Goal: Task Accomplishment & Management: Manage account settings

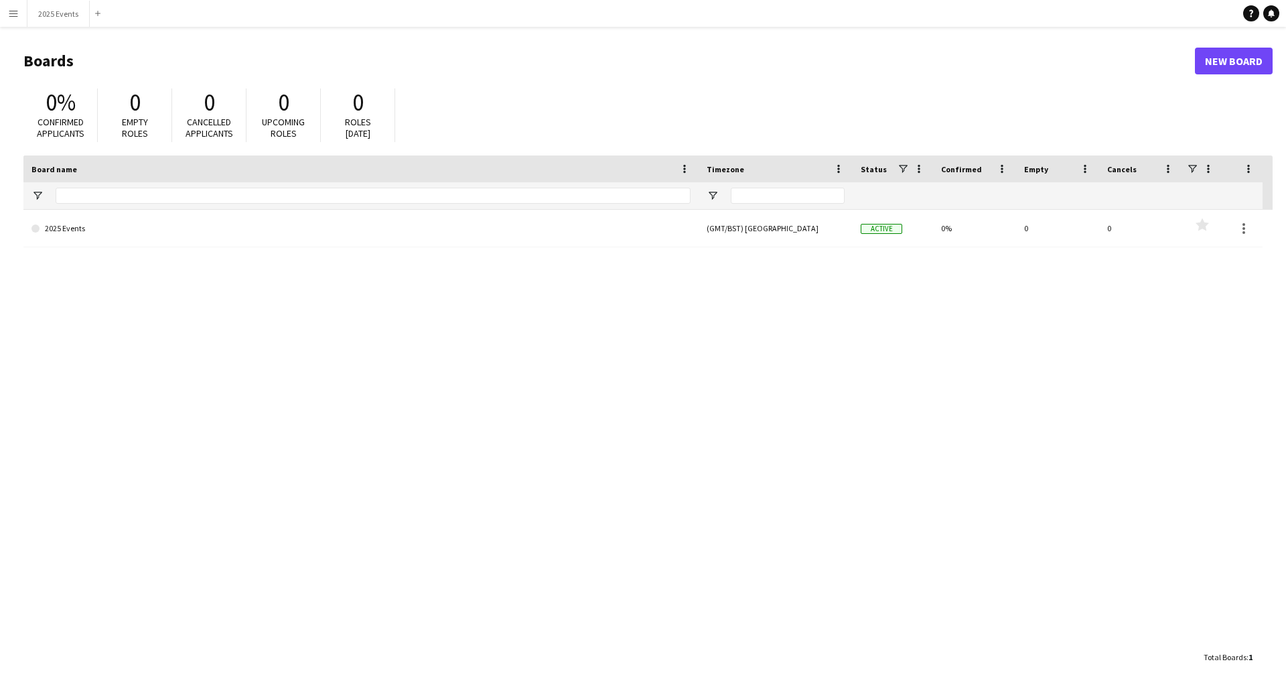
click at [22, 15] on button "Menu" at bounding box center [13, 13] width 27 height 27
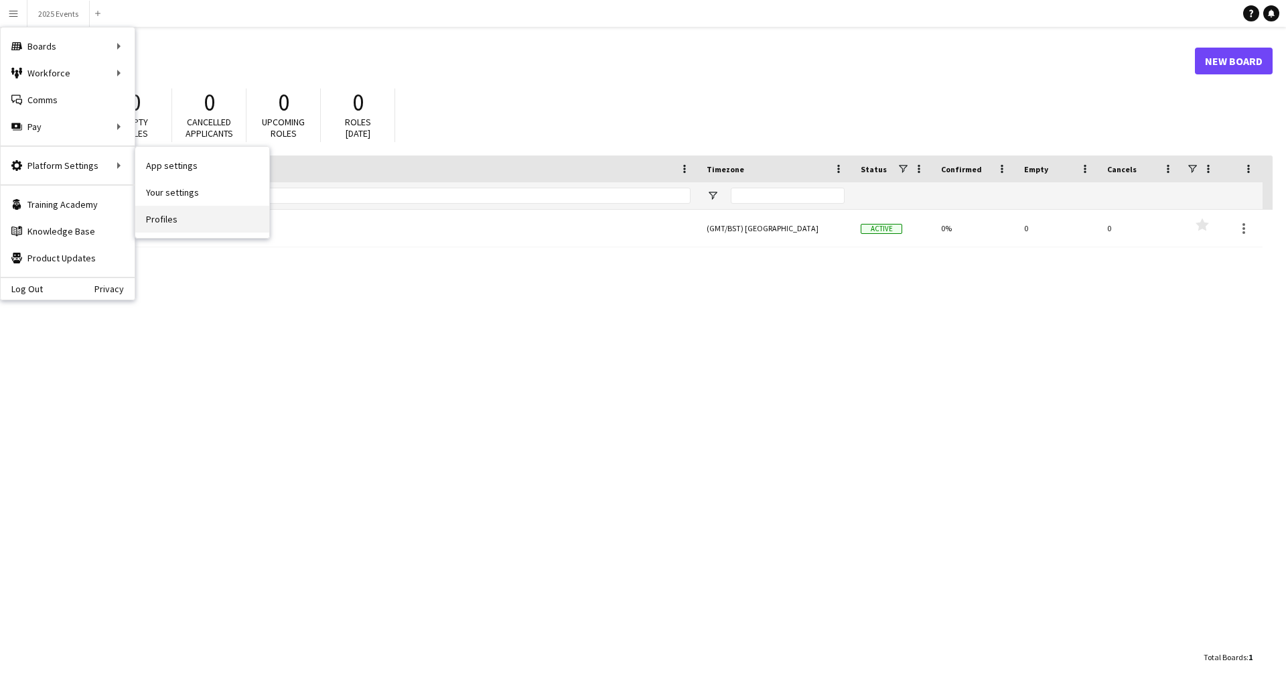
click at [169, 216] on link "Profiles" at bounding box center [202, 219] width 134 height 27
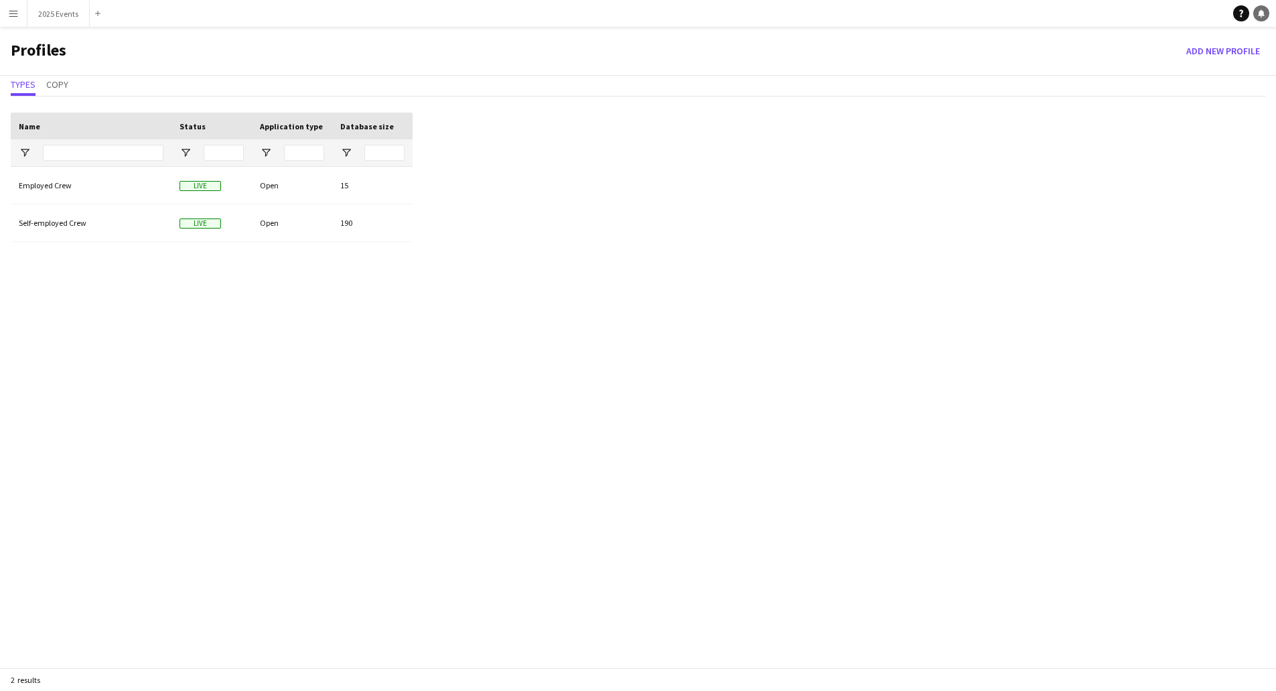
click at [1258, 15] on icon "Notifications" at bounding box center [1261, 13] width 8 height 8
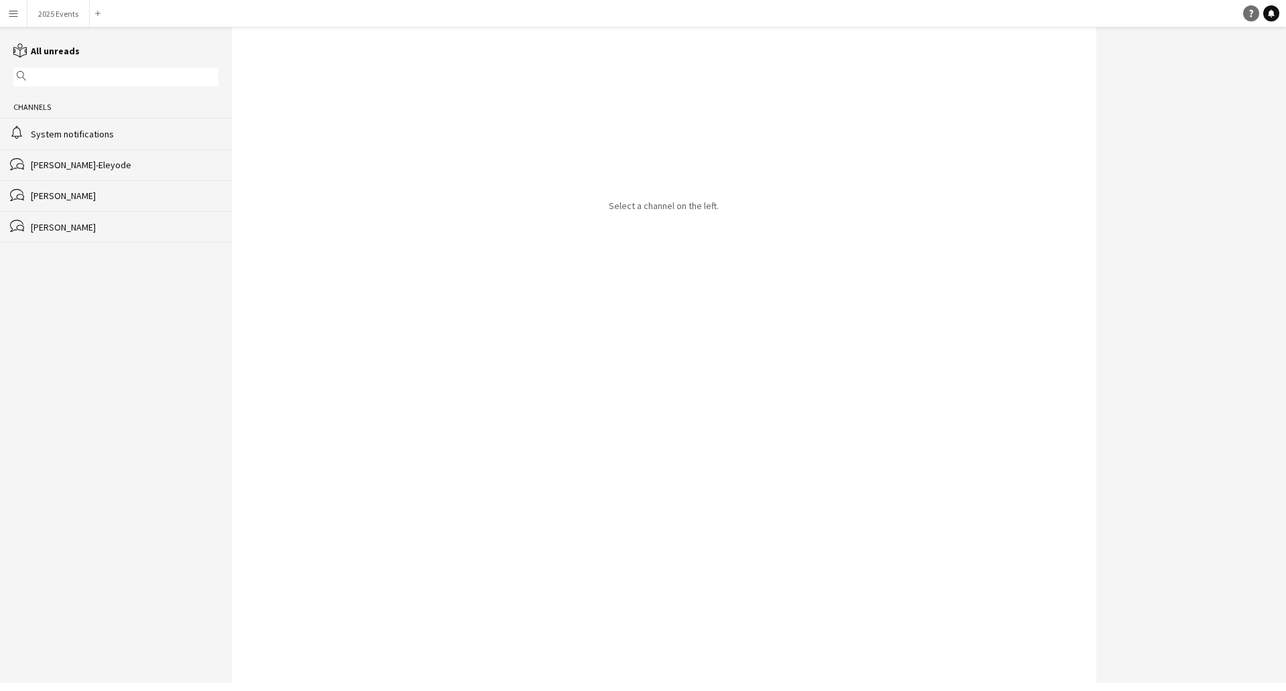
click at [1255, 15] on icon "Help" at bounding box center [1251, 13] width 8 height 8
click at [1249, 15] on icon "Help" at bounding box center [1251, 13] width 8 height 8
drag, startPoint x: 689, startPoint y: 165, endPoint x: 607, endPoint y: 171, distance: 81.9
click at [687, 167] on div "Select a channel on the left." at bounding box center [664, 355] width 865 height 656
click at [17, 15] on button "Menu" at bounding box center [13, 13] width 27 height 27
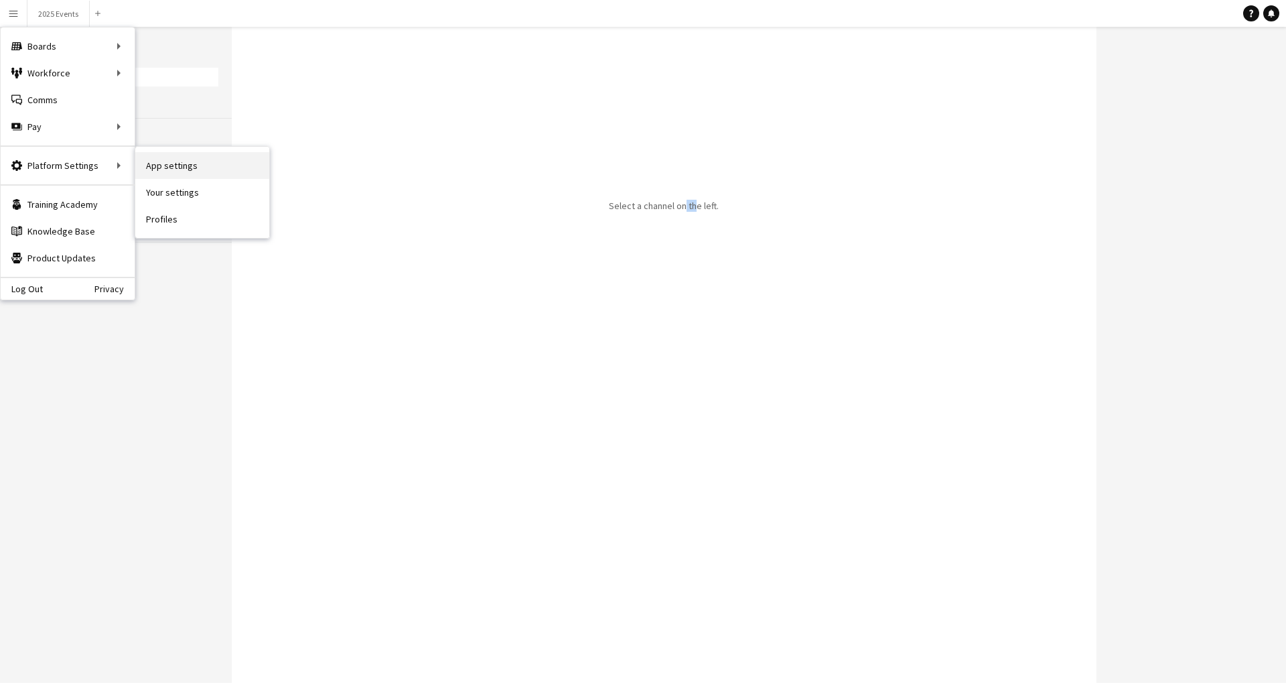
click at [193, 163] on link "App settings" at bounding box center [202, 165] width 134 height 27
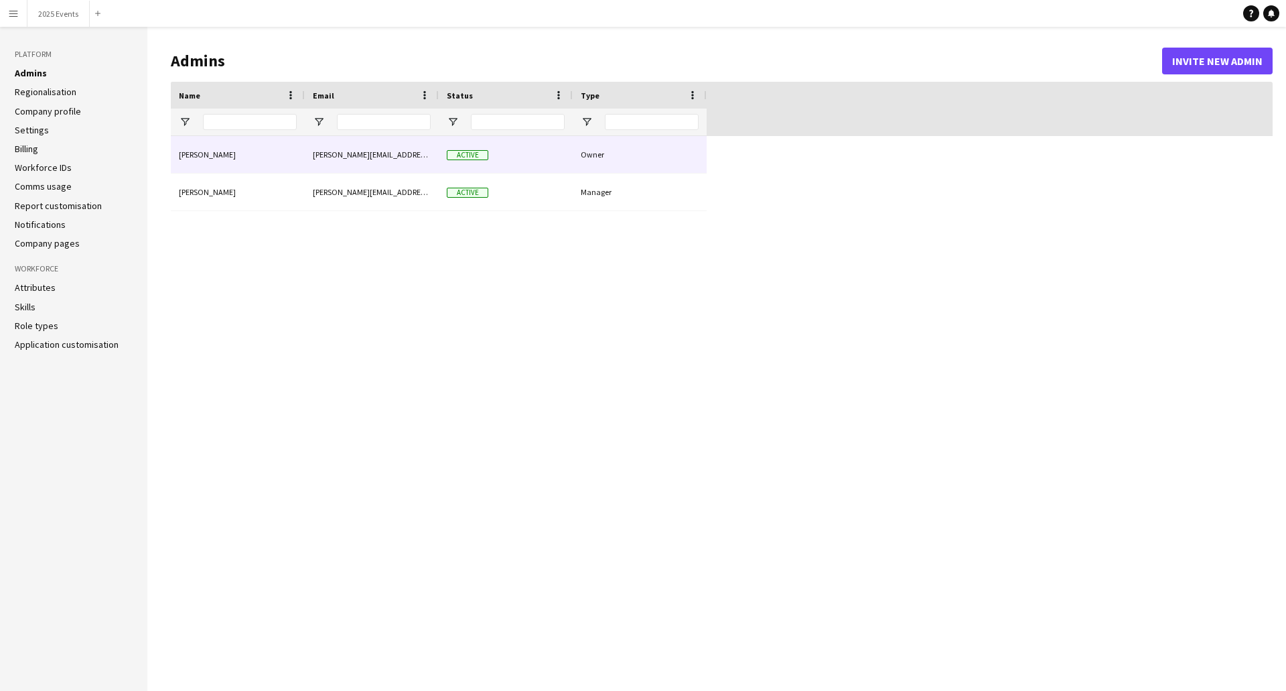
type input "**********"
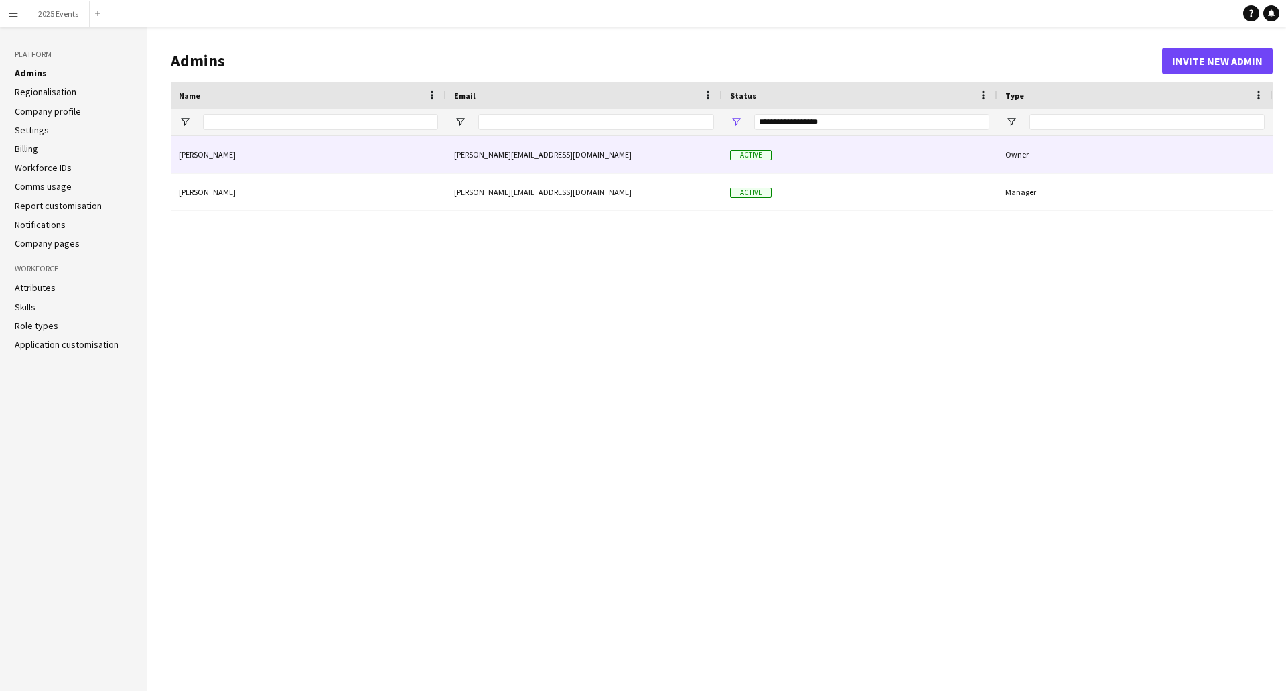
click at [454, 158] on div "[PERSON_NAME][EMAIL_ADDRESS][DOMAIN_NAME]" at bounding box center [584, 154] width 276 height 37
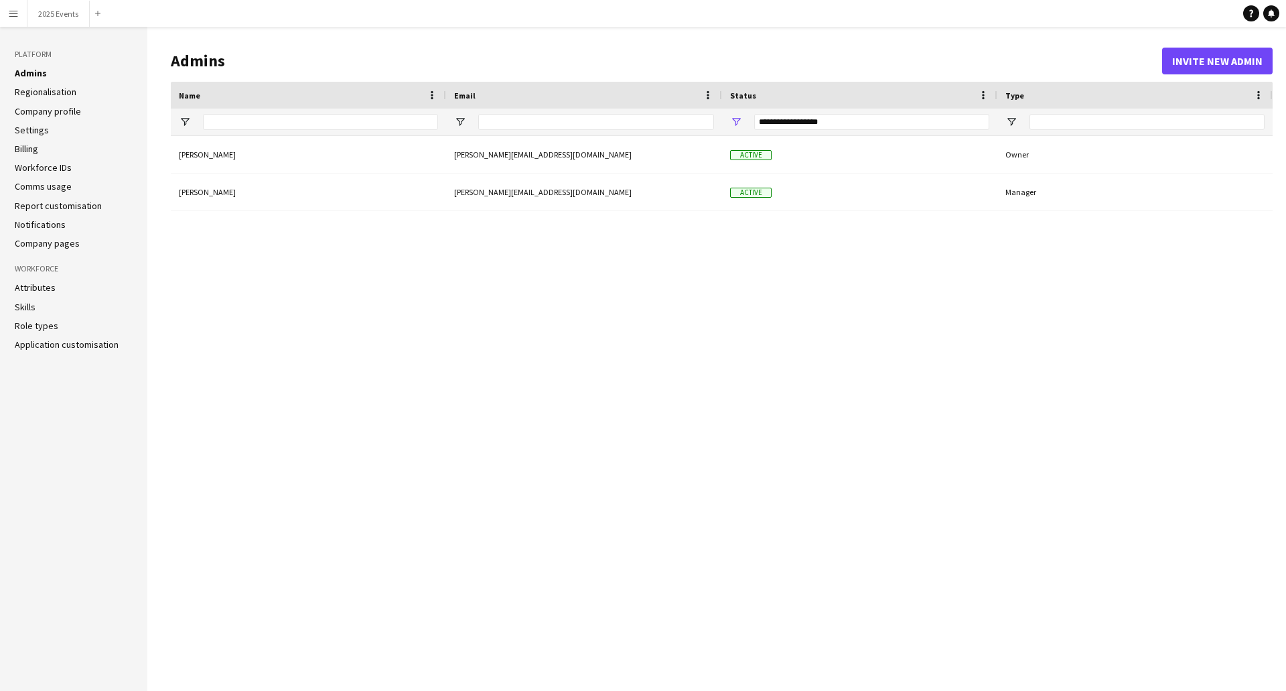
click at [48, 242] on link "Company pages" at bounding box center [47, 243] width 65 height 12
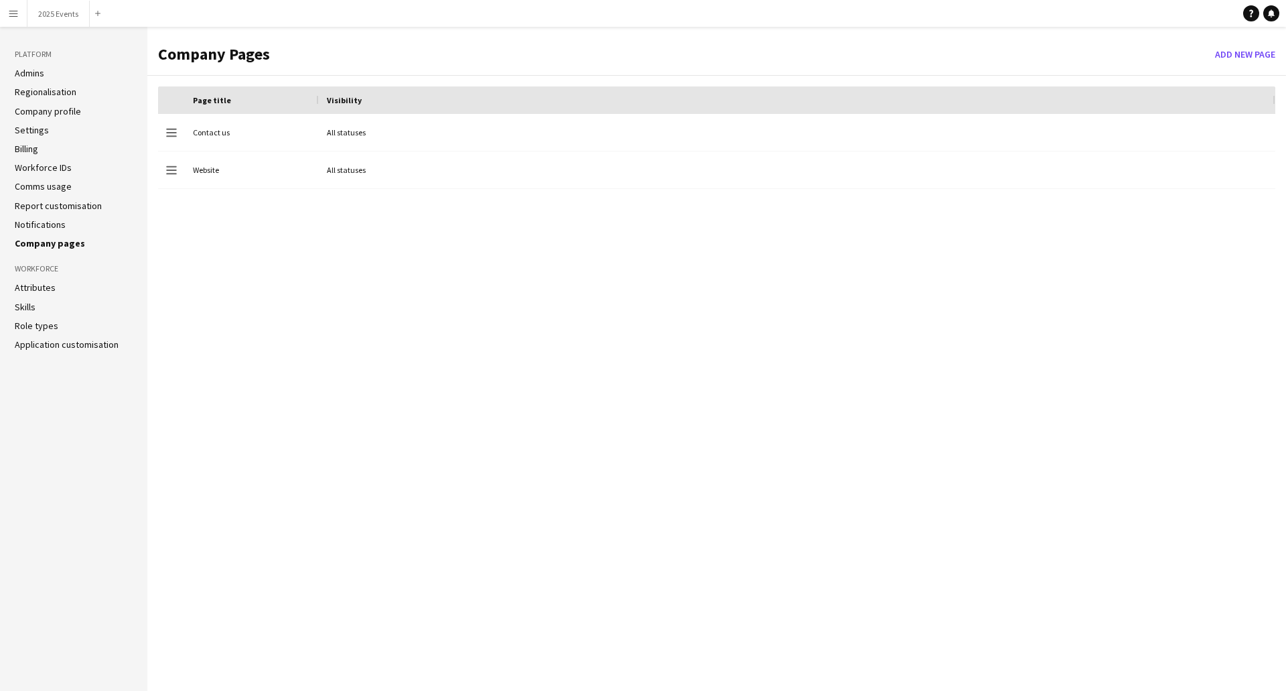
click at [50, 111] on link "Company profile" at bounding box center [48, 111] width 66 height 12
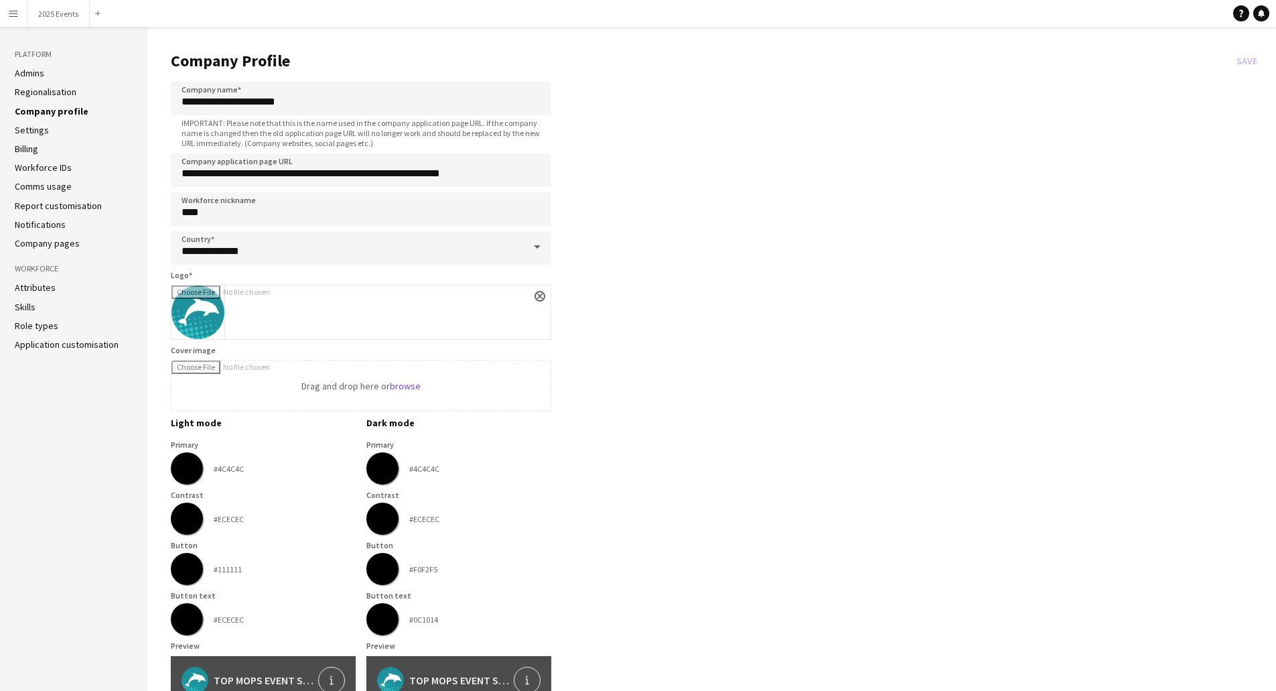
click at [32, 147] on link "Billing" at bounding box center [26, 149] width 23 height 12
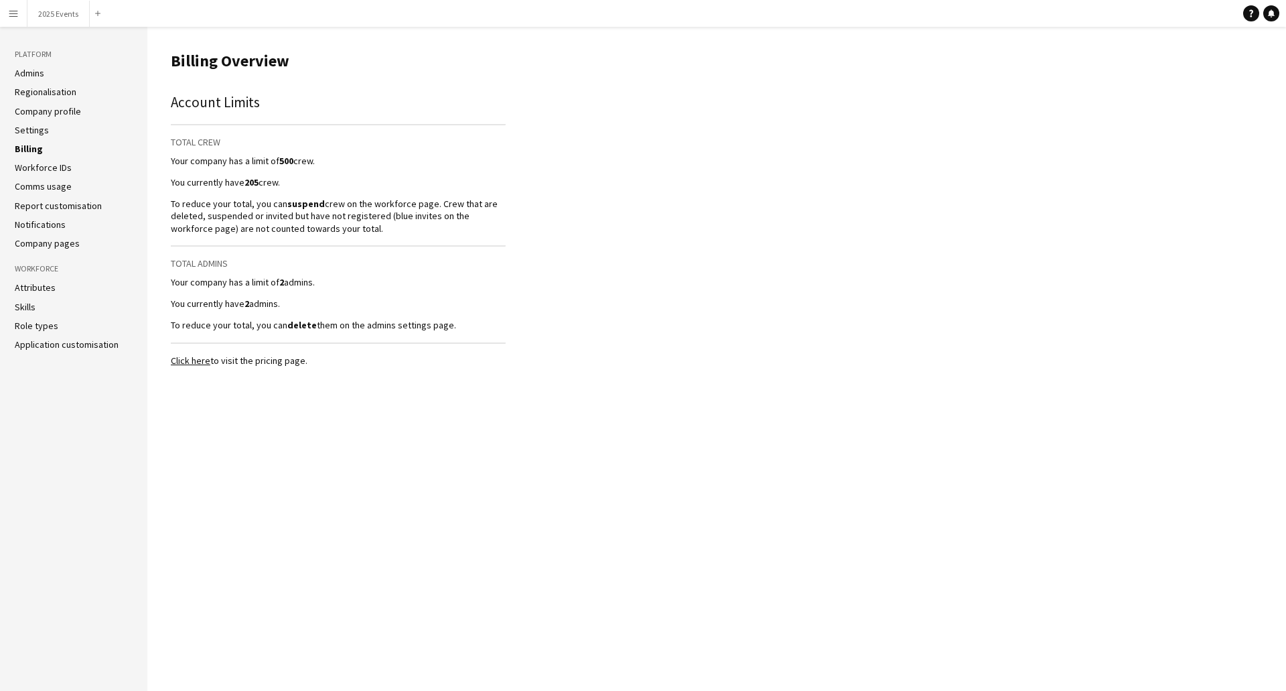
click at [196, 360] on link "Click here" at bounding box center [191, 360] width 40 height 12
click at [788, 240] on main "Billing Overview Account Limits Total Crew Your company has a limit of 500 crew…" at bounding box center [716, 359] width 1139 height 664
click at [49, 133] on li "Settings" at bounding box center [74, 130] width 118 height 12
click at [38, 130] on link "Settings" at bounding box center [32, 130] width 34 height 12
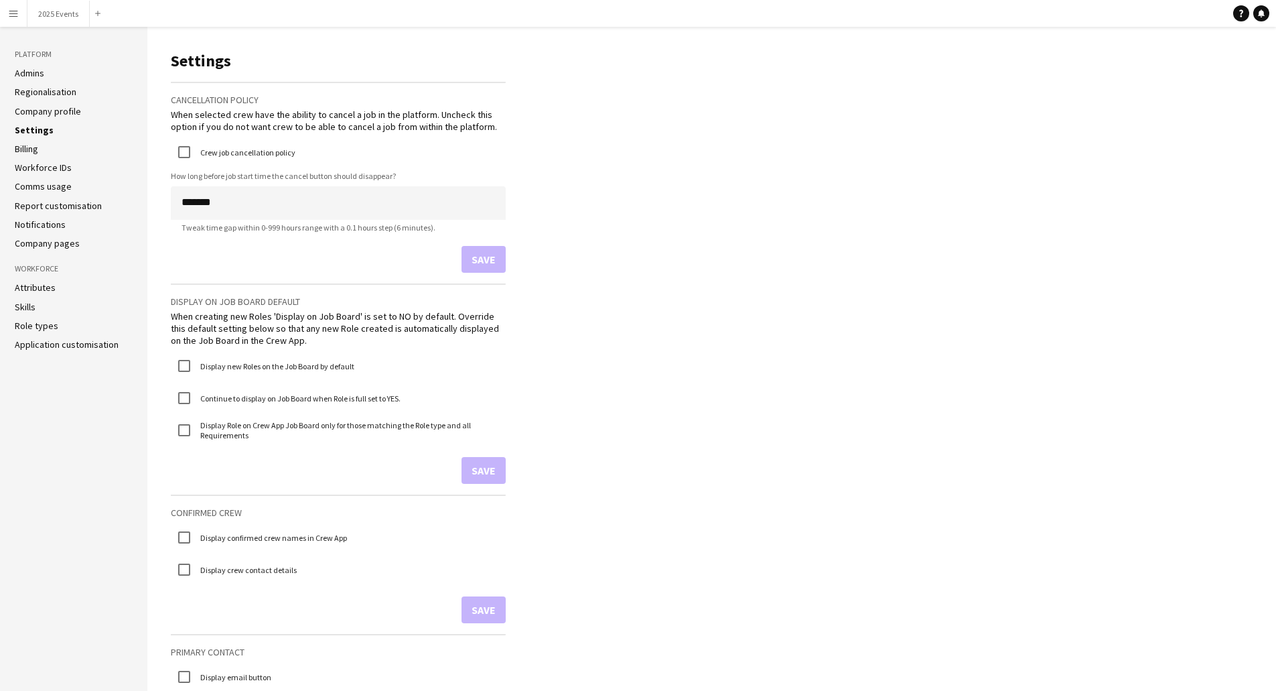
click at [35, 111] on link "Company profile" at bounding box center [48, 111] width 66 height 12
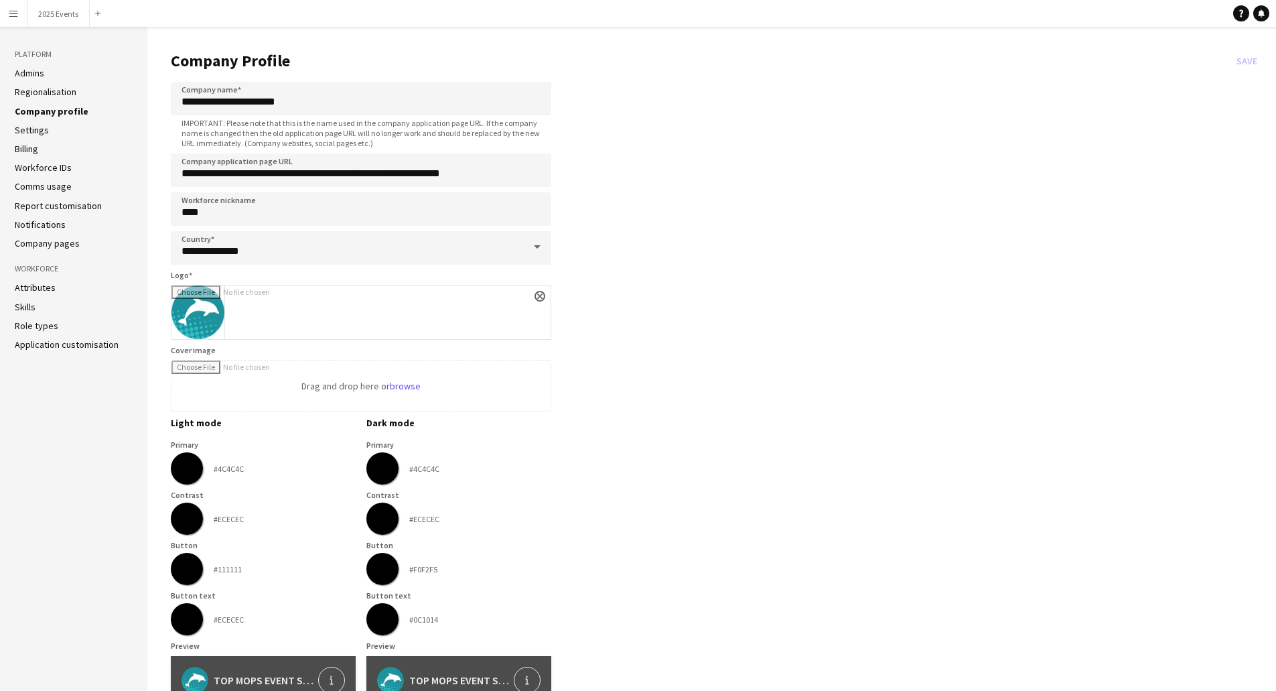
click at [82, 92] on li "Regionalisation" at bounding box center [74, 92] width 118 height 12
click at [55, 92] on link "Regionalisation" at bounding box center [46, 92] width 62 height 12
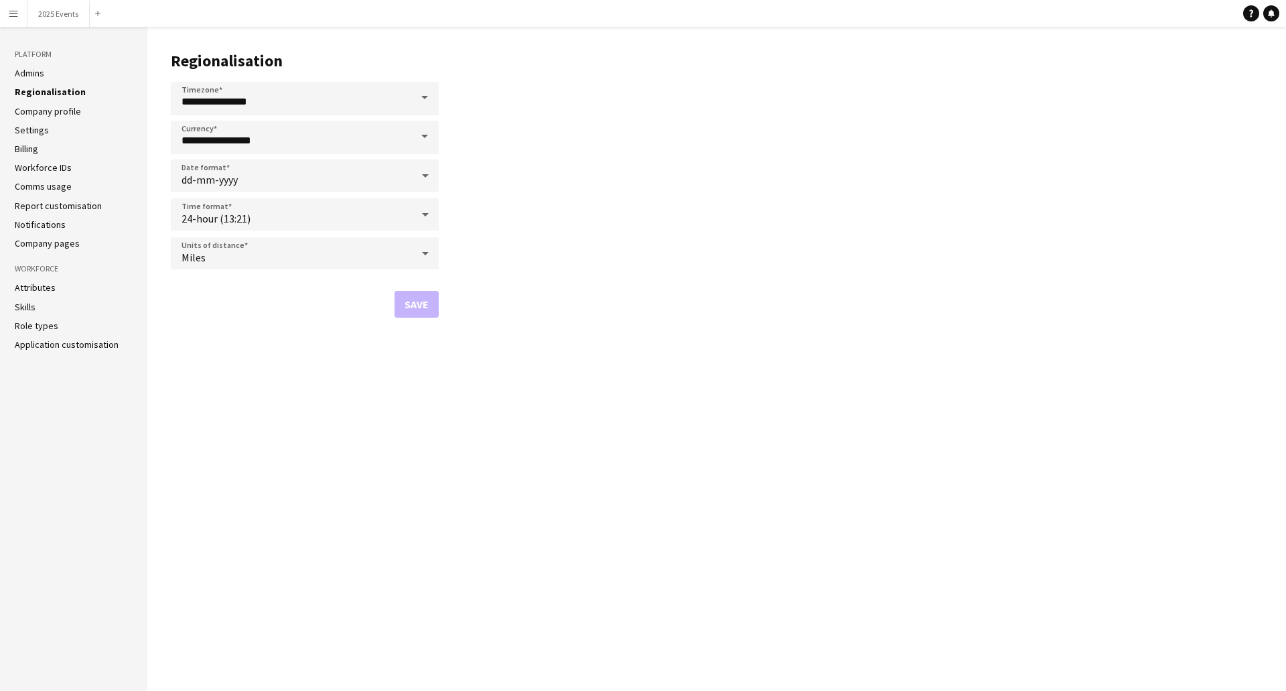
click at [1108, 439] on main "**********" at bounding box center [716, 359] width 1139 height 664
